Goal: Transaction & Acquisition: Download file/media

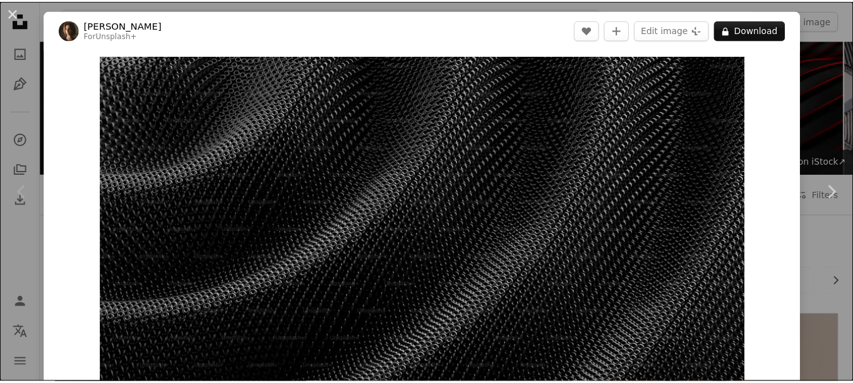
scroll to position [189, 0]
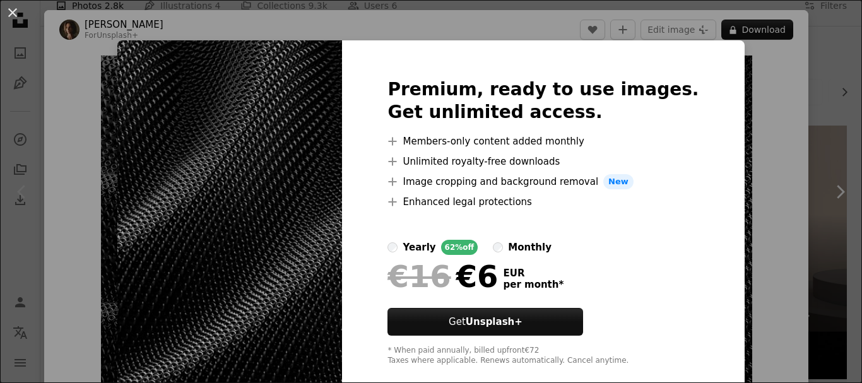
click at [739, 216] on div "An X shape Premium, ready to use images. Get unlimited access. A plus sign Memb…" at bounding box center [431, 191] width 862 height 383
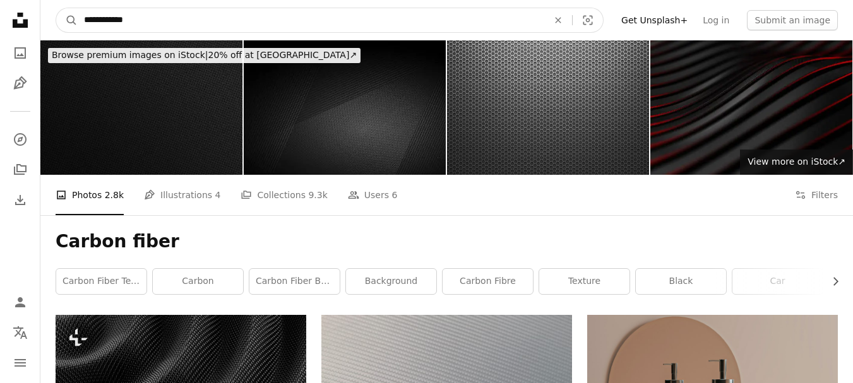
drag, startPoint x: 183, startPoint y: 11, endPoint x: 30, endPoint y: 15, distance: 152.8
paste input "Find visuals sitewide"
type input "**********"
click at [56, 8] on button "A magnifying glass" at bounding box center [66, 20] width 21 height 24
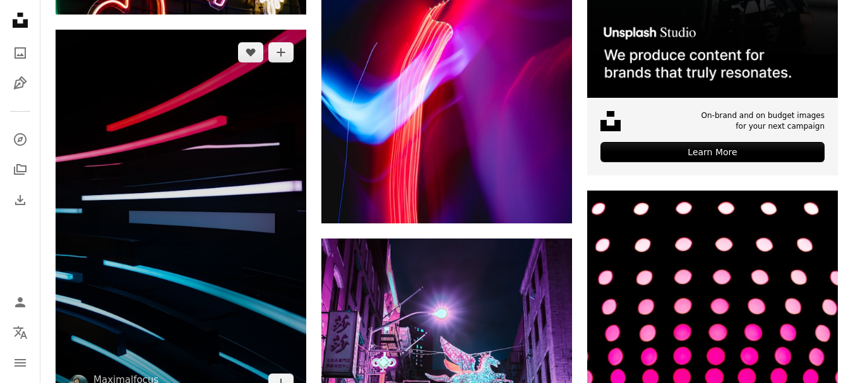
scroll to position [631, 0]
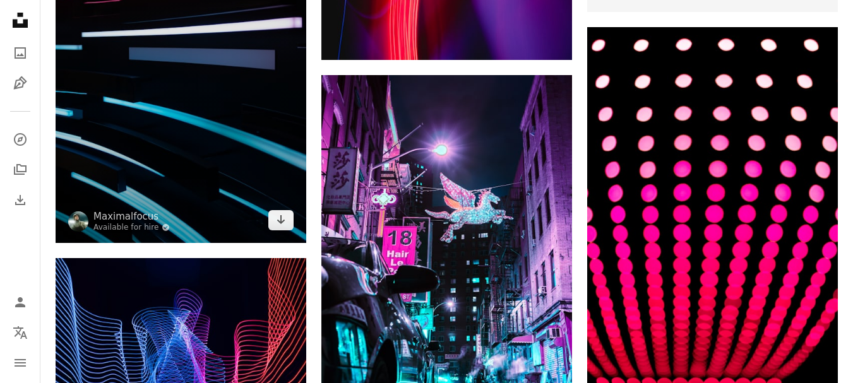
click at [236, 167] on img at bounding box center [181, 54] width 251 height 377
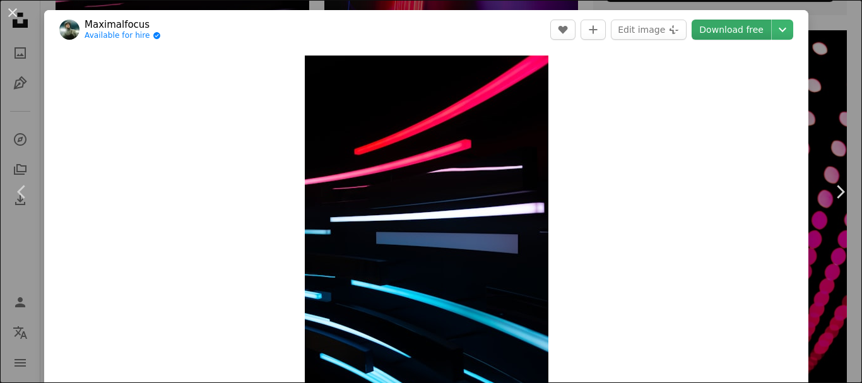
click at [707, 28] on link "Download free" at bounding box center [732, 30] width 80 height 20
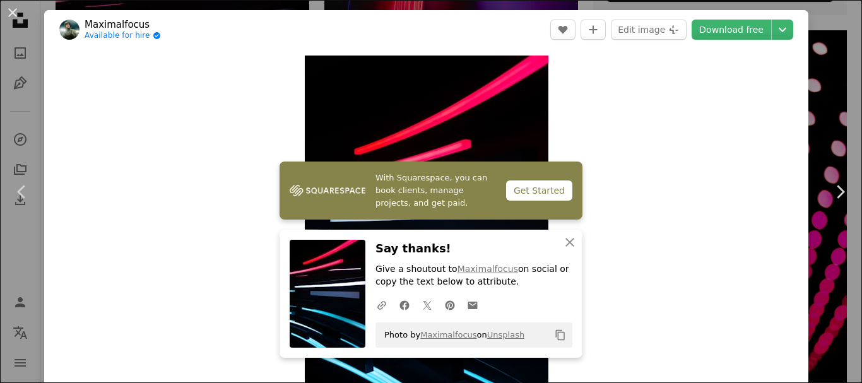
click at [826, 97] on div "An X shape Chevron left Chevron right With Squarespace, you can book clients, m…" at bounding box center [431, 191] width 862 height 383
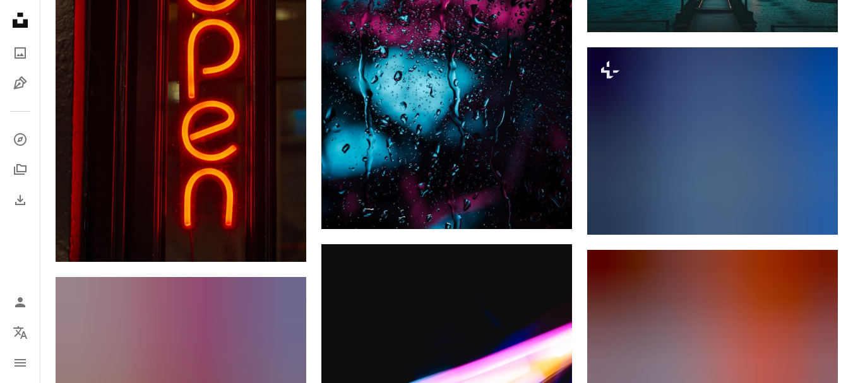
scroll to position [1389, 0]
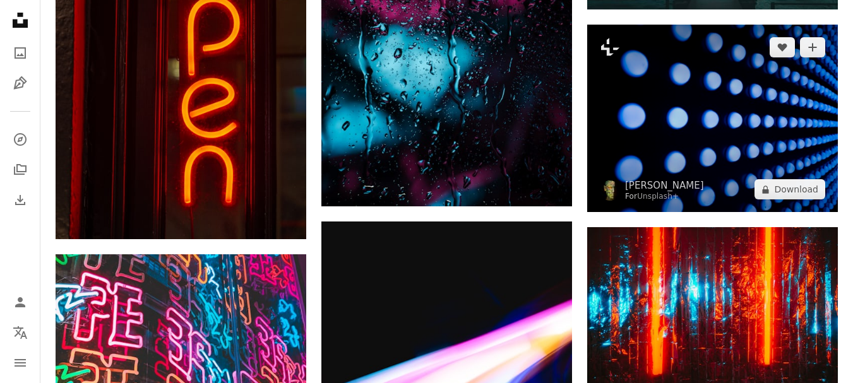
click at [764, 126] on img at bounding box center [712, 119] width 251 height 188
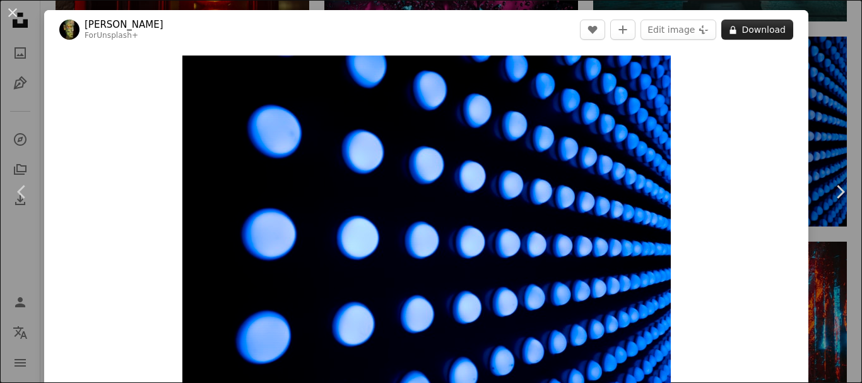
click at [752, 33] on button "A lock Download" at bounding box center [757, 30] width 72 height 20
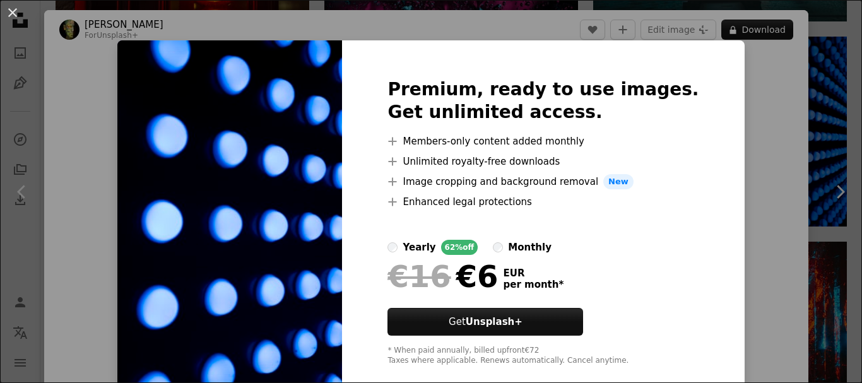
click at [763, 150] on div "An X shape Premium, ready to use images. Get unlimited access. A plus sign Memb…" at bounding box center [431, 191] width 862 height 383
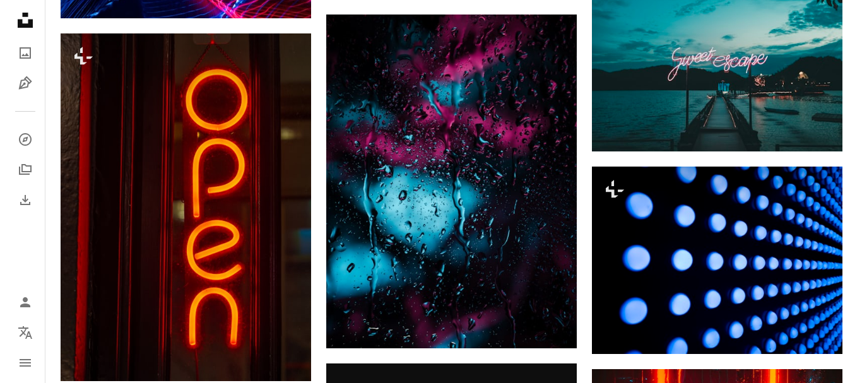
scroll to position [1262, 0]
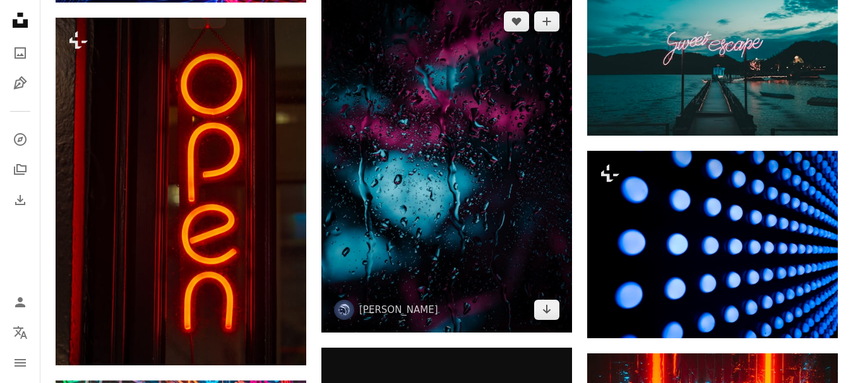
click at [540, 76] on img at bounding box center [446, 166] width 251 height 334
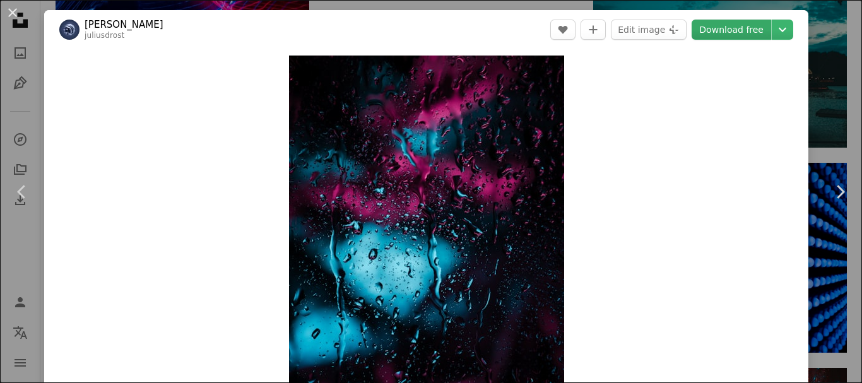
click at [740, 26] on link "Download free" at bounding box center [732, 30] width 80 height 20
